Goal: Find specific page/section: Find specific page/section

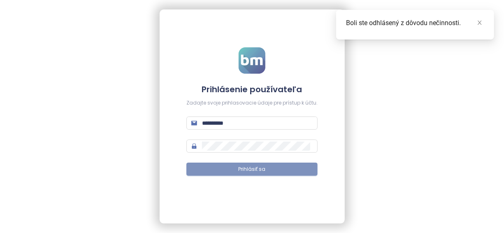
click at [264, 166] on span "Prihlásiť sa" at bounding box center [252, 169] width 27 height 8
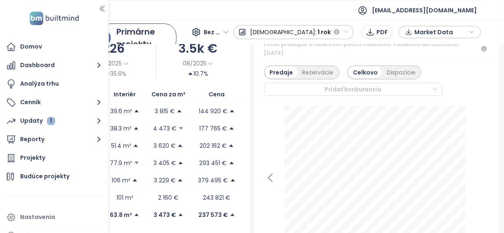
scroll to position [248, 0]
click at [78, 141] on button "Reporty" at bounding box center [54, 139] width 100 height 16
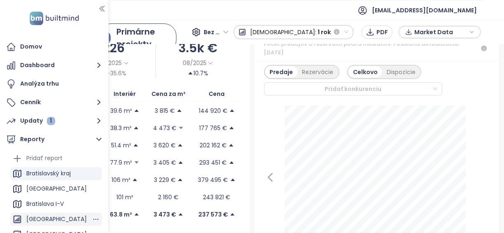
click at [50, 218] on div "[GEOGRAPHIC_DATA]" at bounding box center [56, 219] width 61 height 10
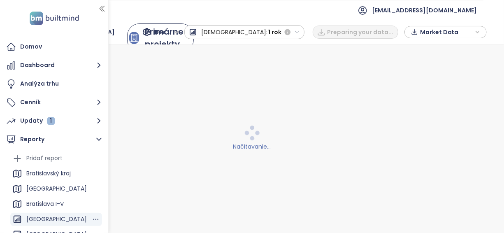
scroll to position [0, 0]
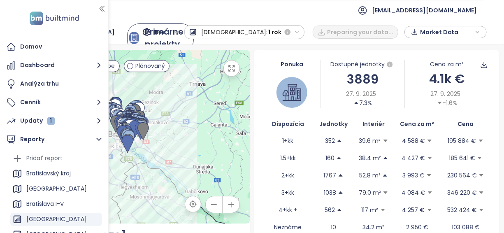
click at [256, 193] on div "Ponuka Dostupné jednotky 3889 [DATE] 7.3% Cena za m² 4.1k € [DATE] -1.6% Dispoz…" at bounding box center [376, 156] width 245 height 213
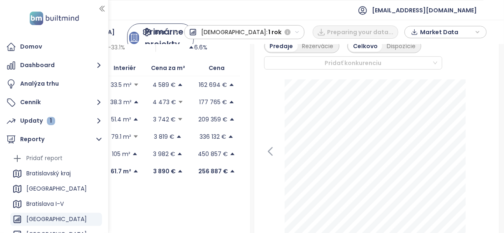
scroll to position [276, 0]
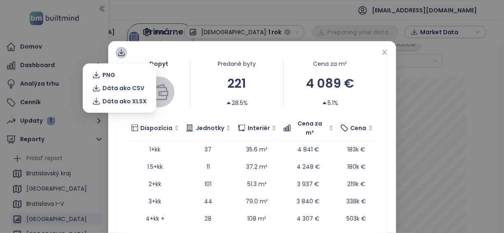
click at [121, 54] on icon at bounding box center [121, 55] width 7 height 2
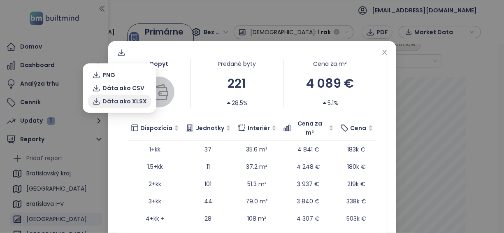
click at [113, 98] on span "Dáta ako XLSX" at bounding box center [125, 101] width 44 height 9
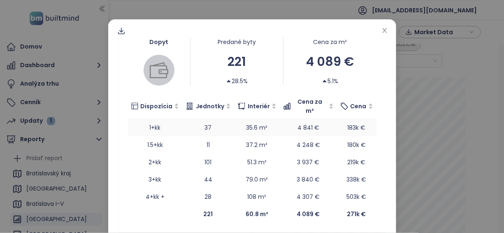
scroll to position [0, 0]
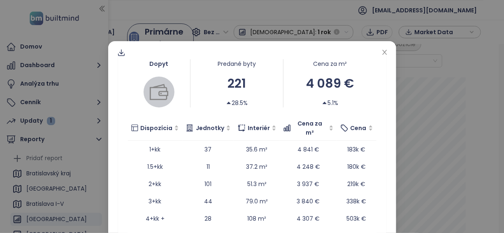
click at [416, 114] on div "Dopyt Predané byty 221 28.5% Cena za m² 4 089 € 5.1% Dispozícia Jednotky Interi…" at bounding box center [252, 116] width 504 height 233
